Goal: Check status: Check status

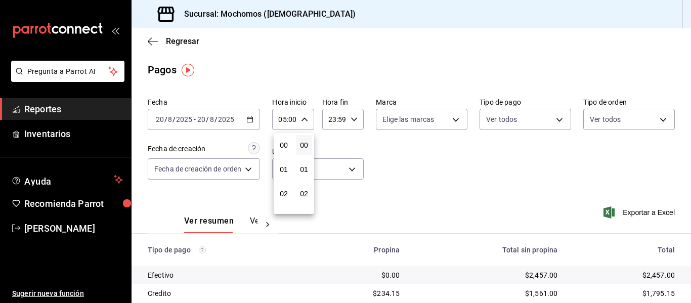
scroll to position [101, 0]
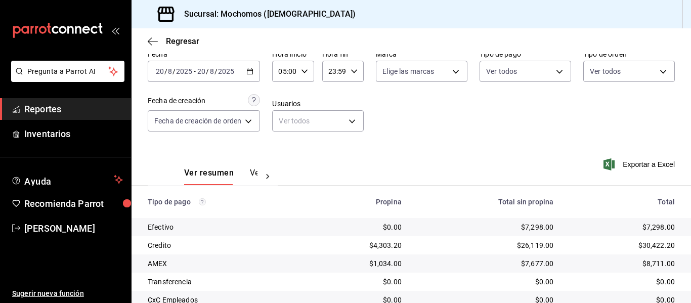
scroll to position [101, 0]
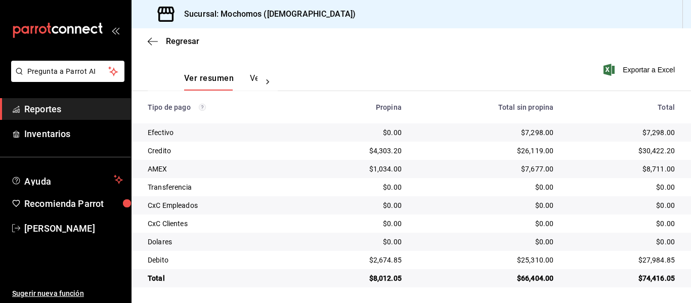
scroll to position [144, 0]
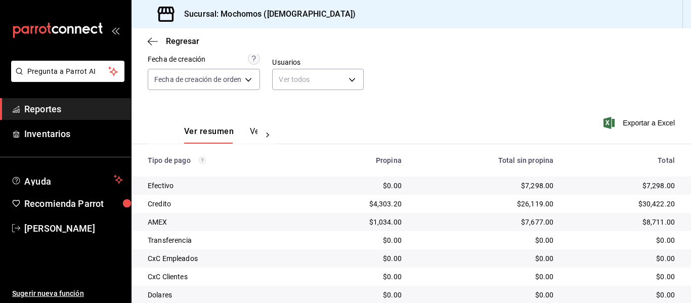
scroll to position [144, 0]
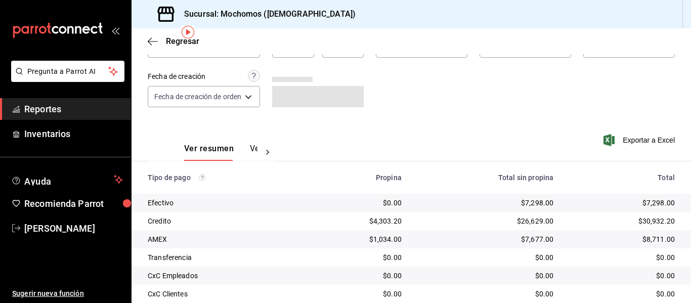
scroll to position [144, 0]
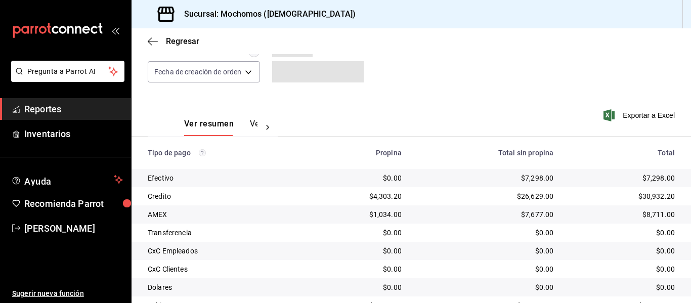
scroll to position [144, 0]
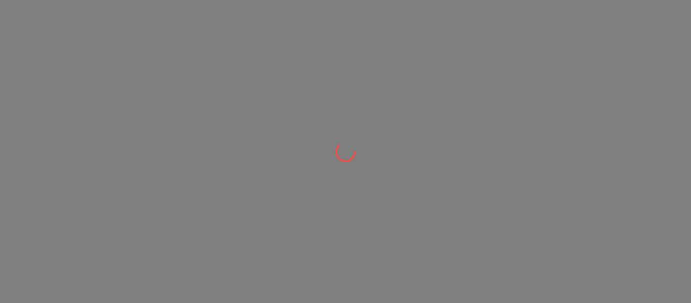
click at [643, 235] on div at bounding box center [345, 151] width 691 height 303
